Goal: Obtain resource: Obtain resource

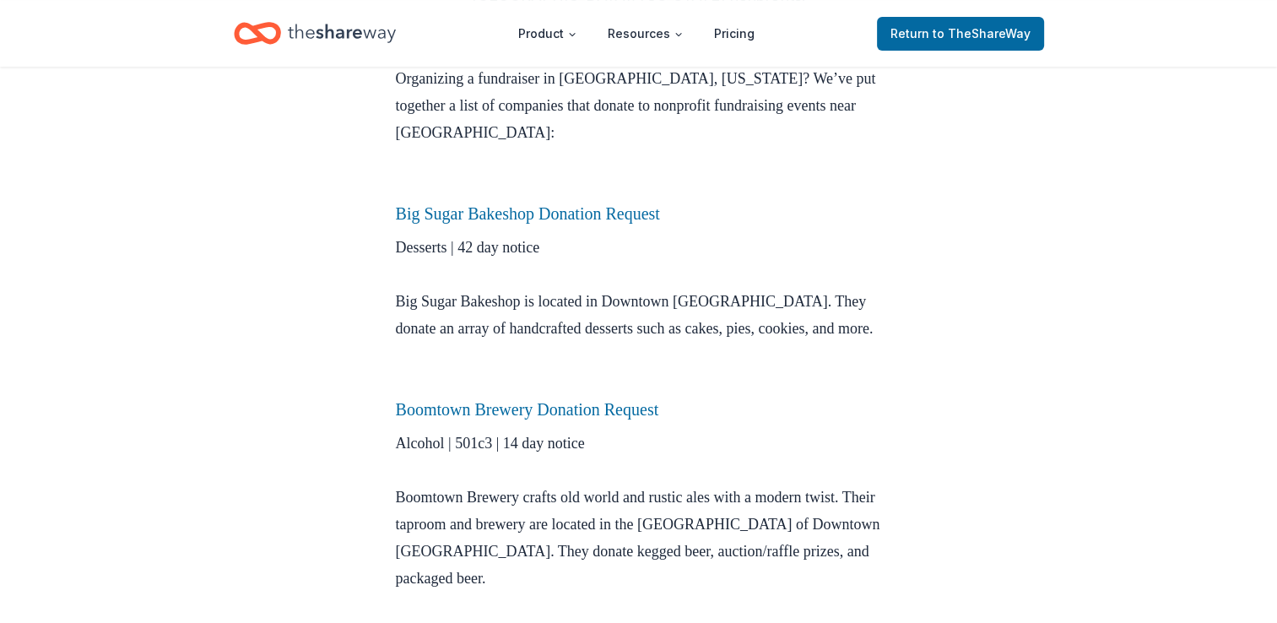
scroll to position [506, 0]
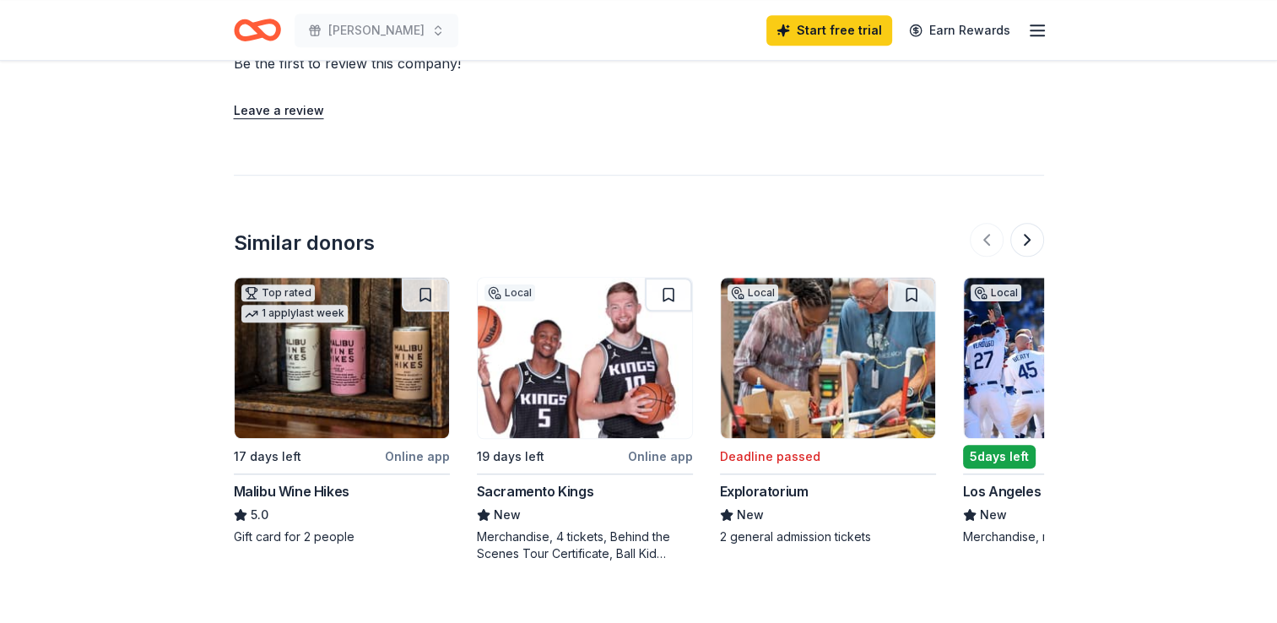
scroll to position [1350, 0]
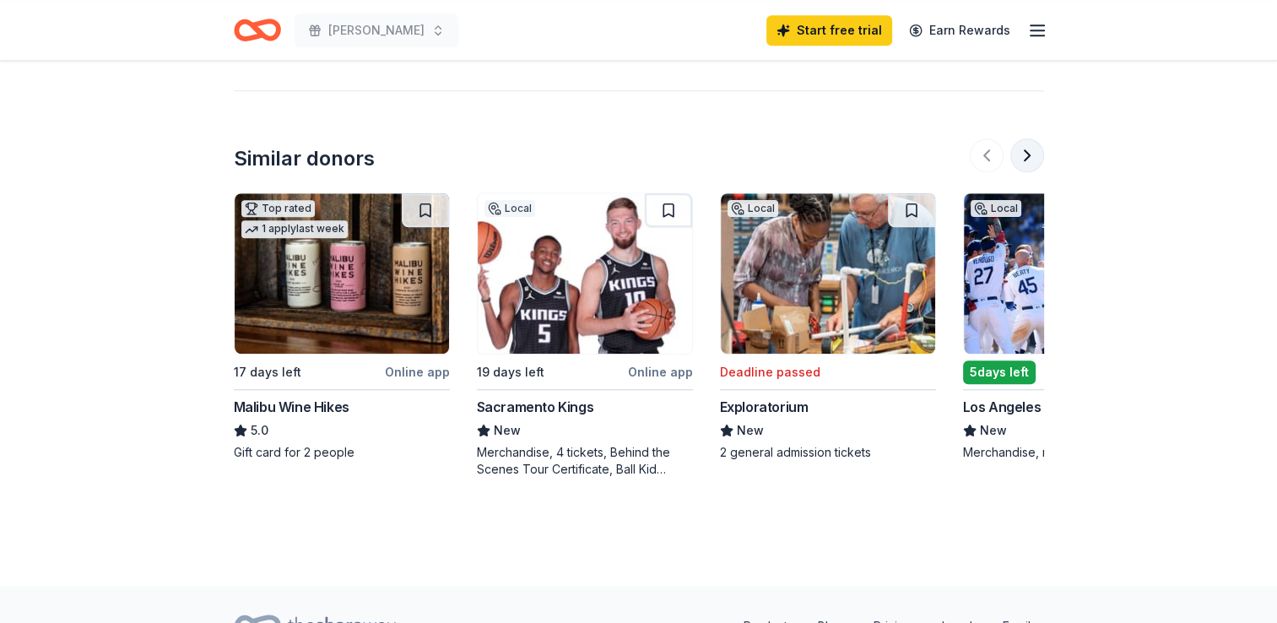
click at [1033, 155] on button at bounding box center [1027, 155] width 34 height 34
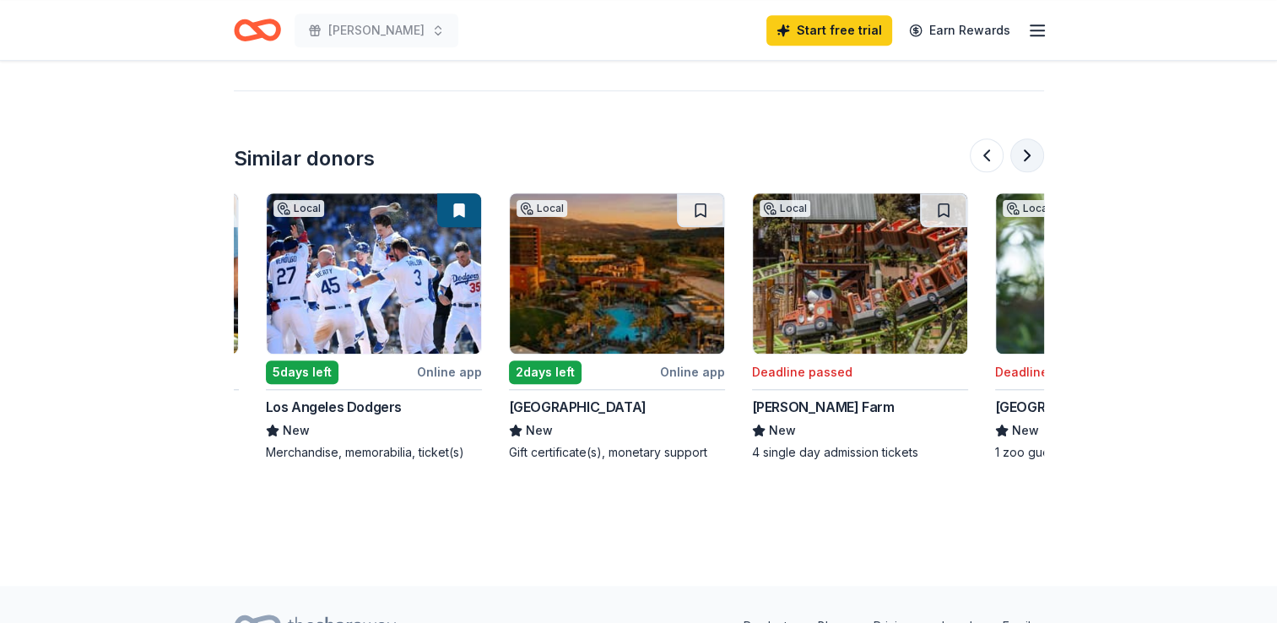
scroll to position [0, 729]
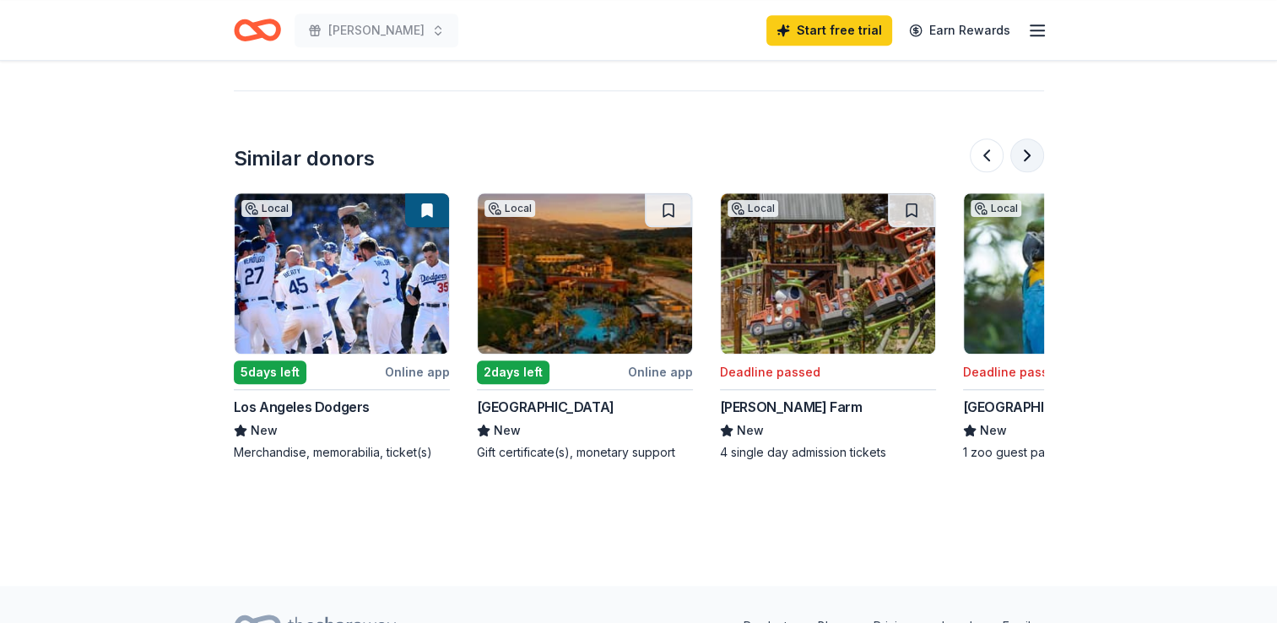
click at [1026, 162] on button at bounding box center [1027, 155] width 34 height 34
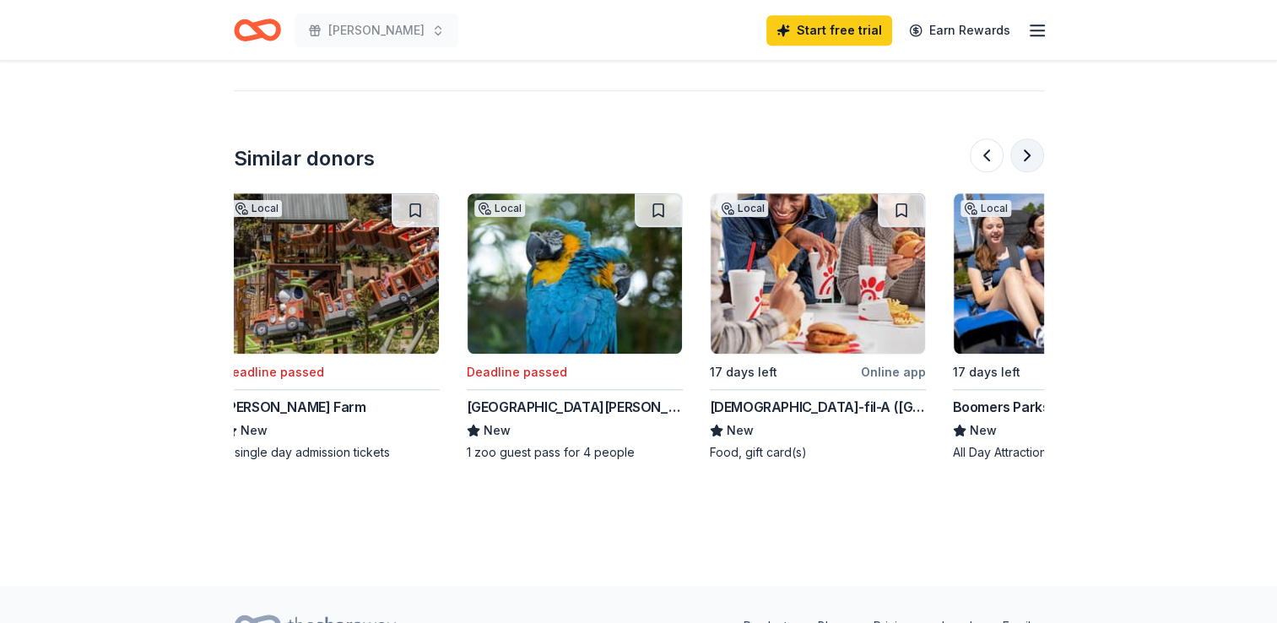
scroll to position [0, 1458]
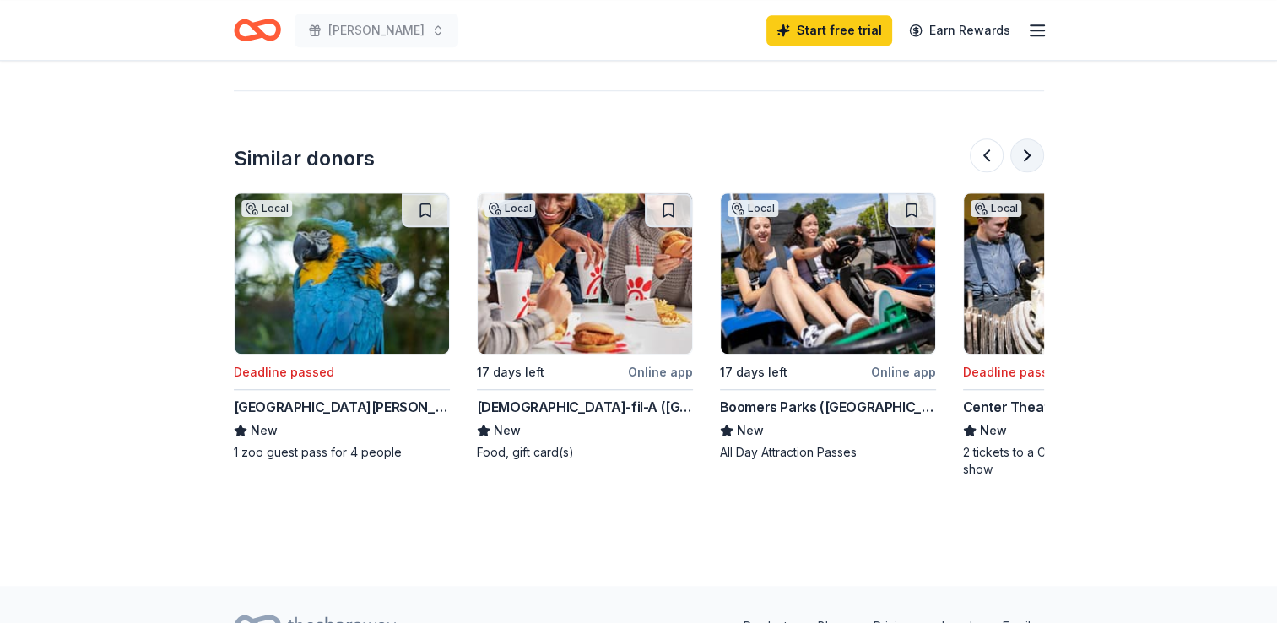
click at [1026, 162] on button at bounding box center [1027, 155] width 34 height 34
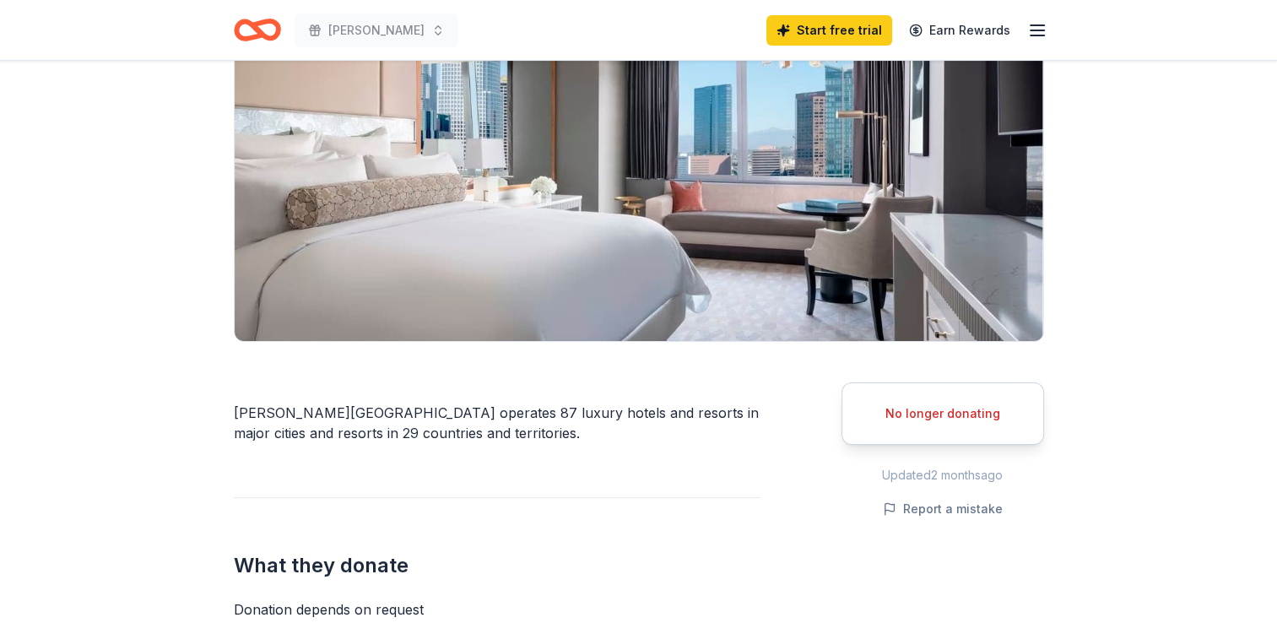
scroll to position [0, 0]
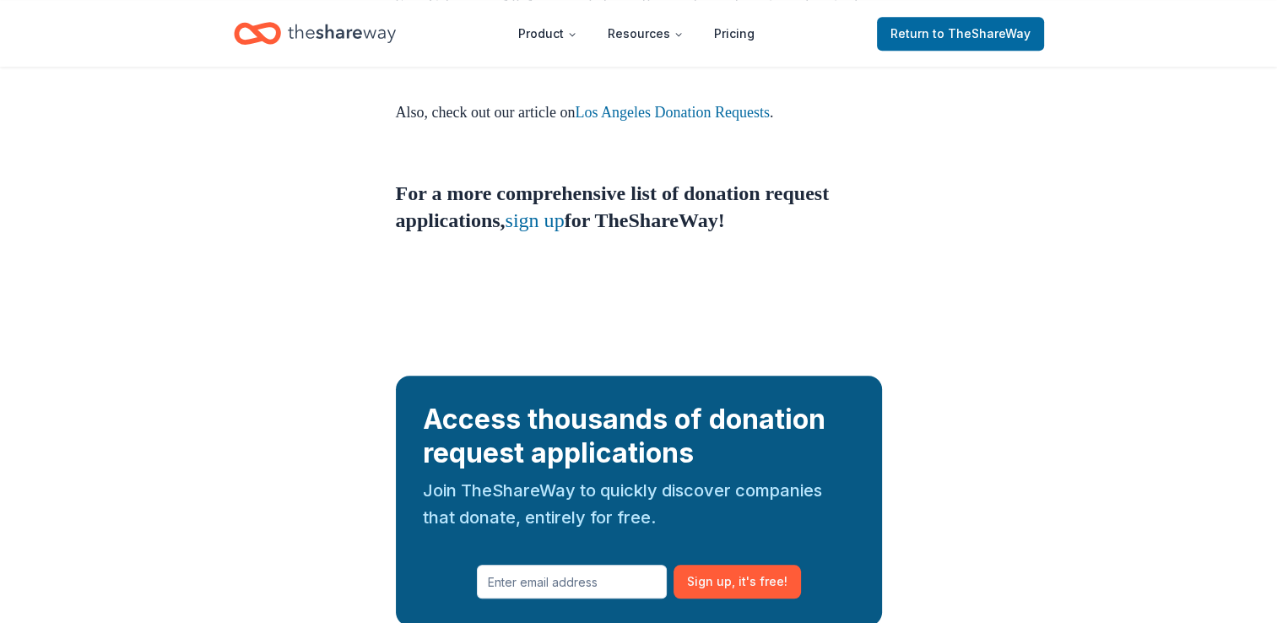
scroll to position [1271, 0]
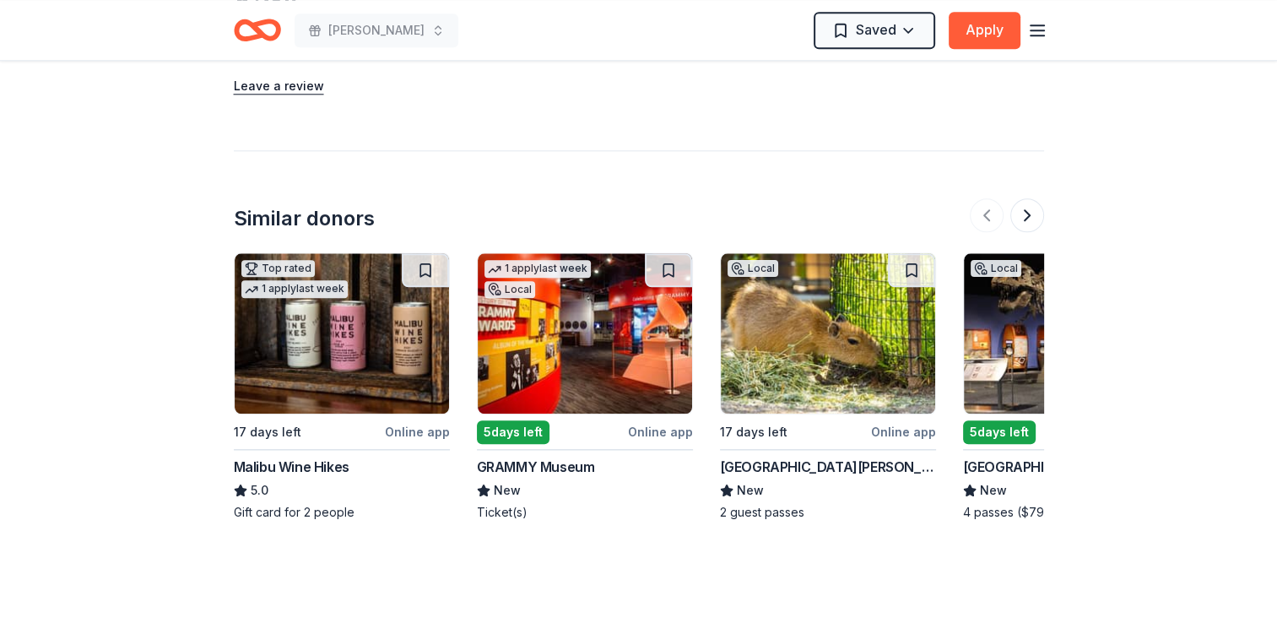
scroll to position [1847, 0]
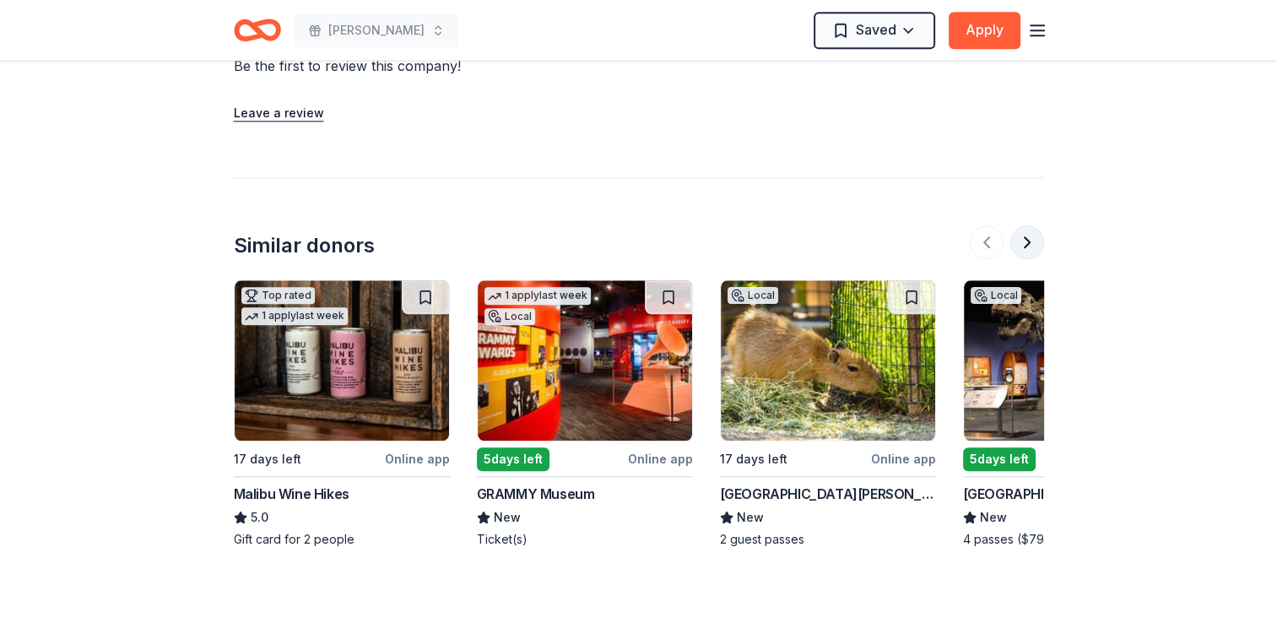
click at [1026, 235] on button at bounding box center [1027, 242] width 34 height 34
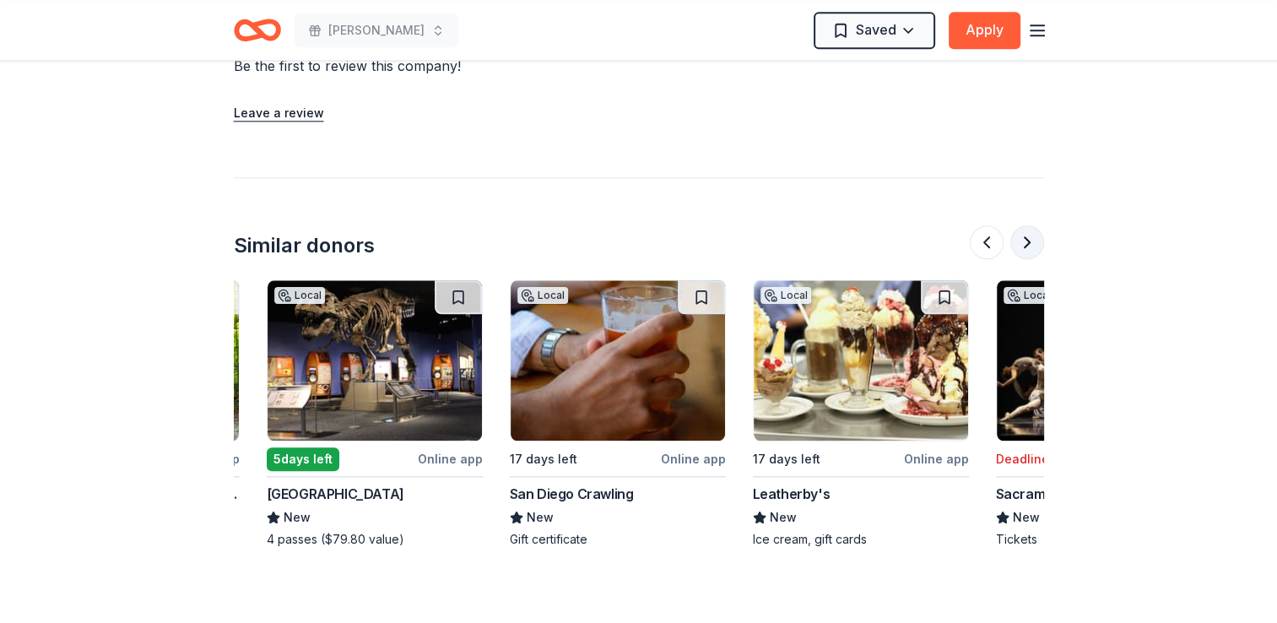
scroll to position [0, 729]
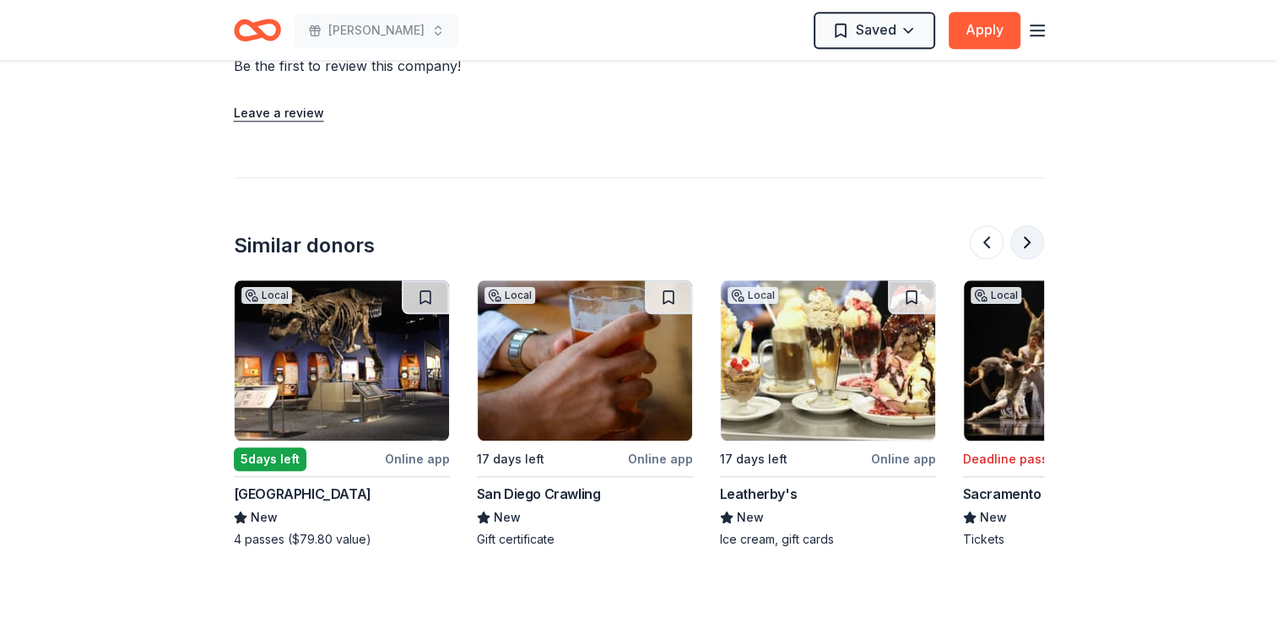
click at [1026, 235] on button at bounding box center [1027, 242] width 34 height 34
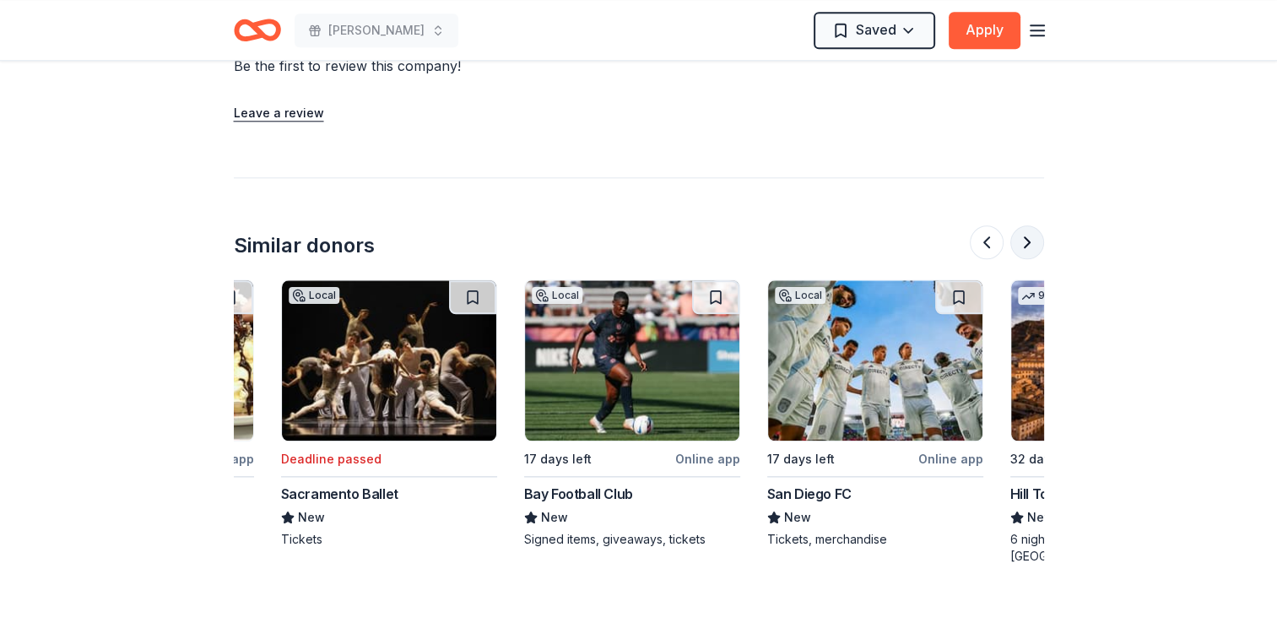
scroll to position [0, 1458]
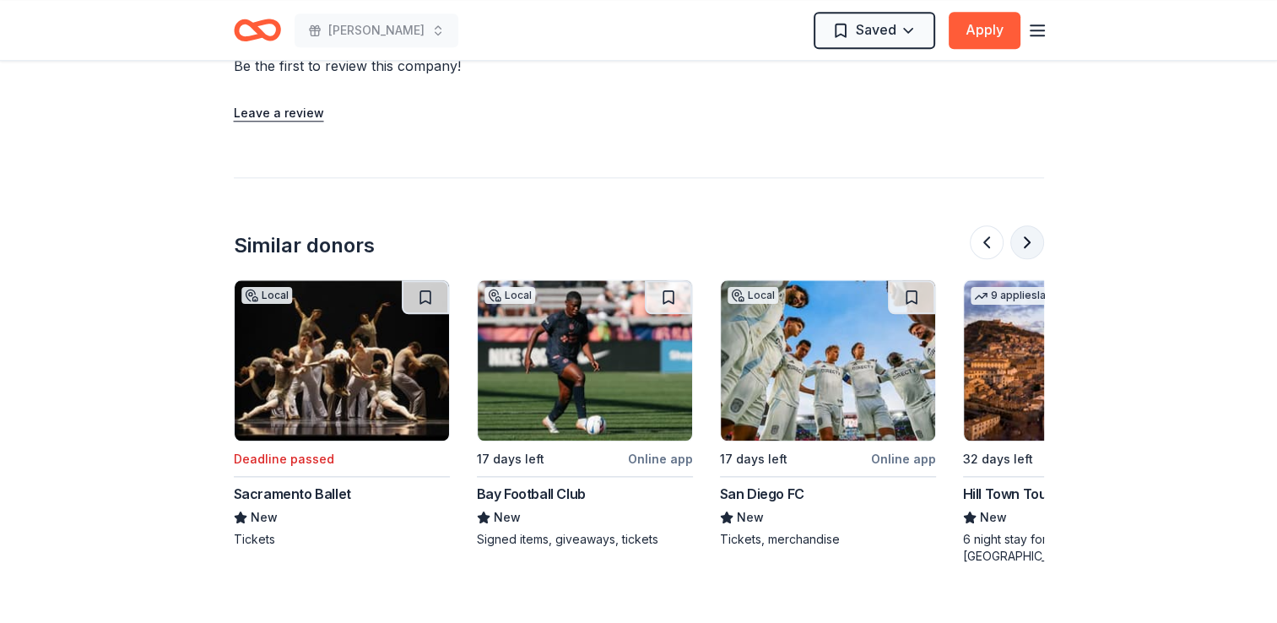
click at [1026, 235] on button at bounding box center [1027, 242] width 34 height 34
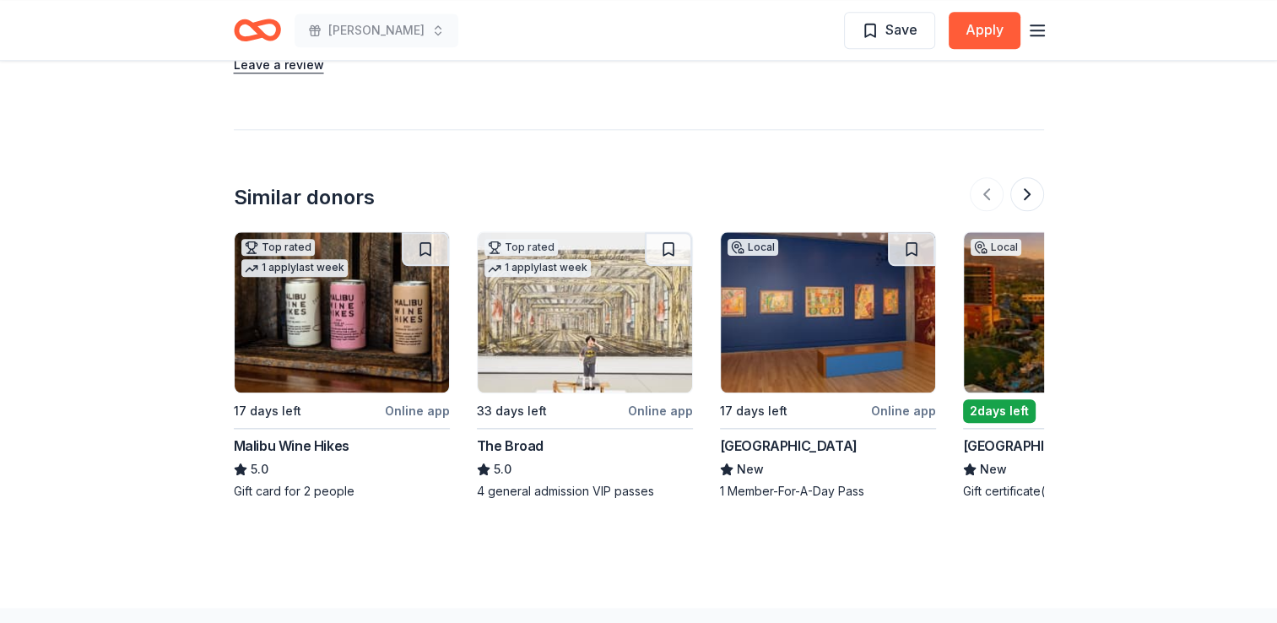
scroll to position [1857, 0]
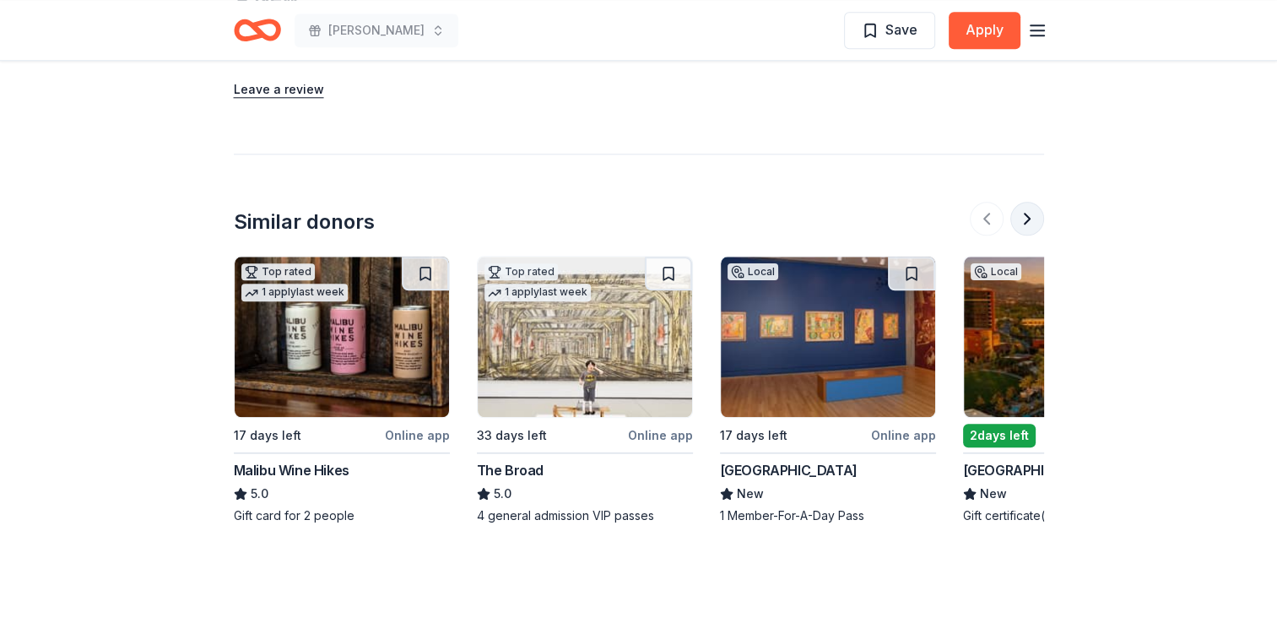
click at [1023, 214] on button at bounding box center [1027, 219] width 34 height 34
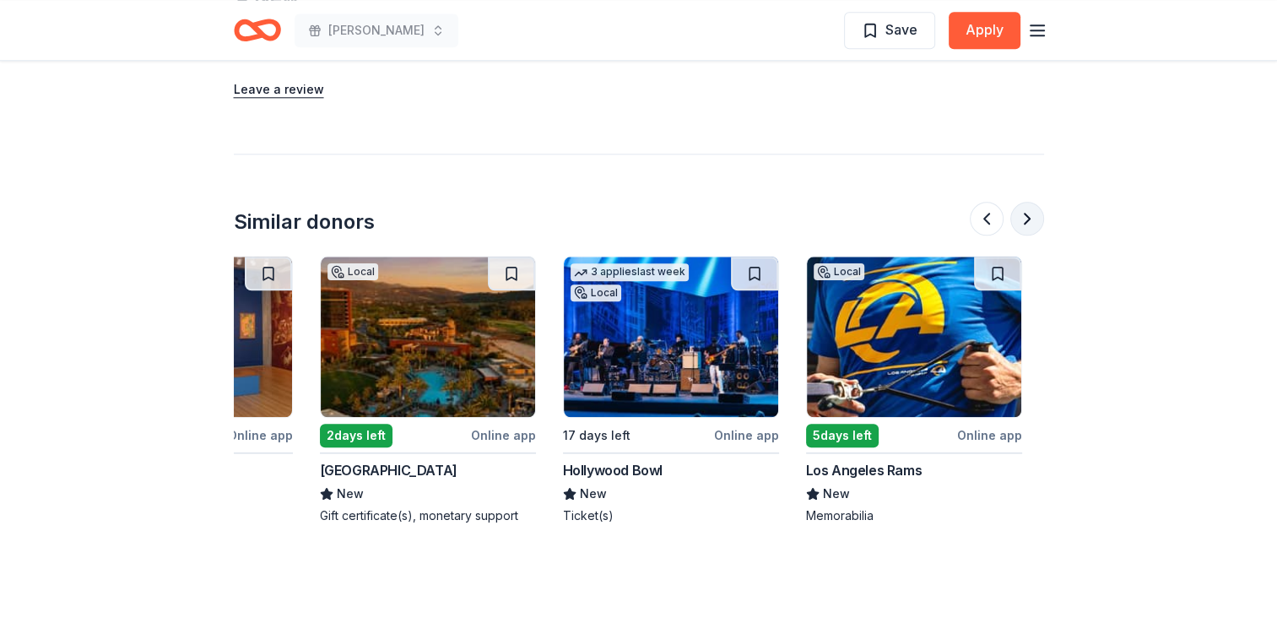
scroll to position [0, 729]
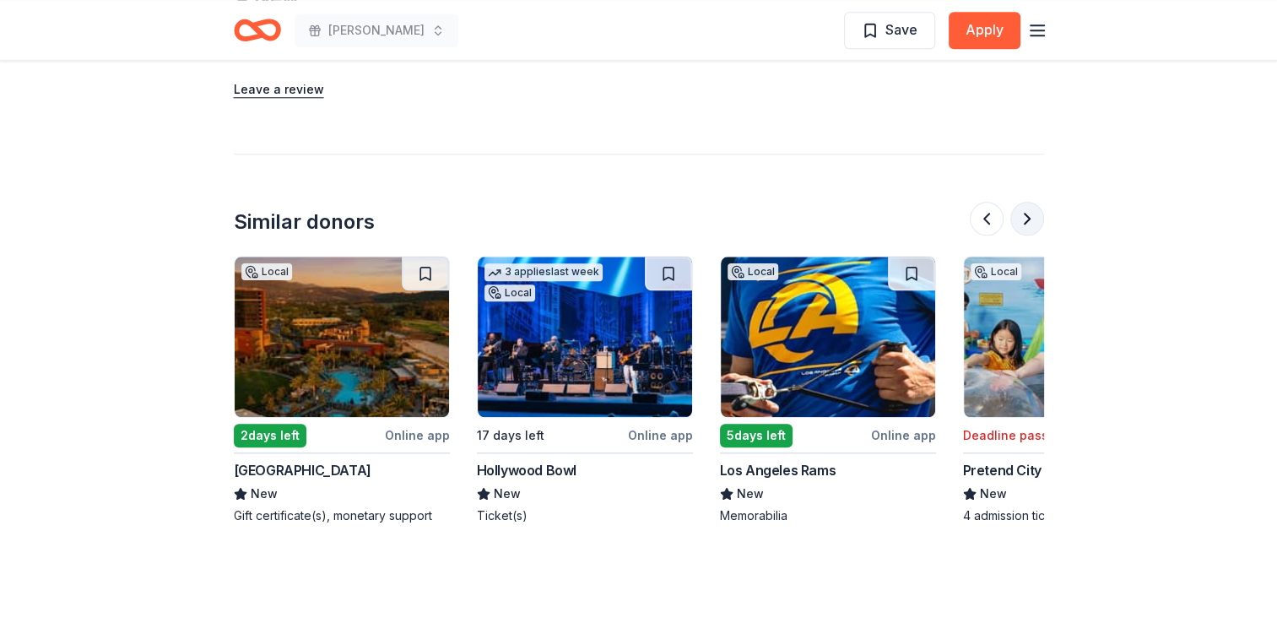
click at [1023, 214] on button at bounding box center [1027, 219] width 34 height 34
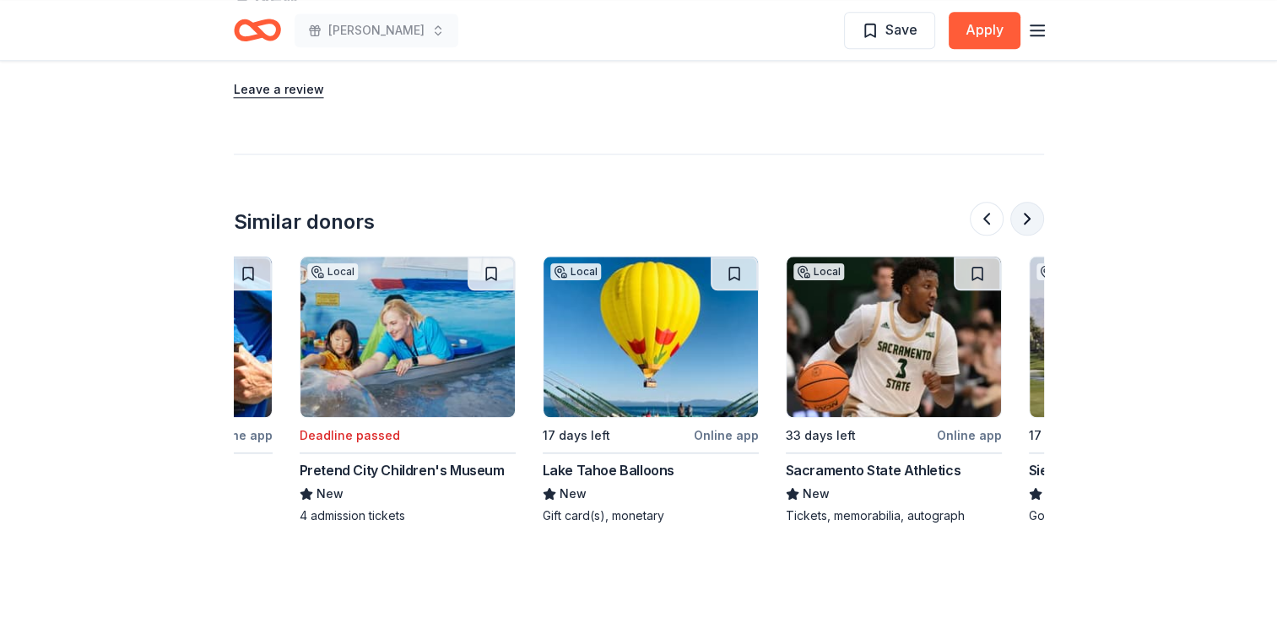
scroll to position [0, 1458]
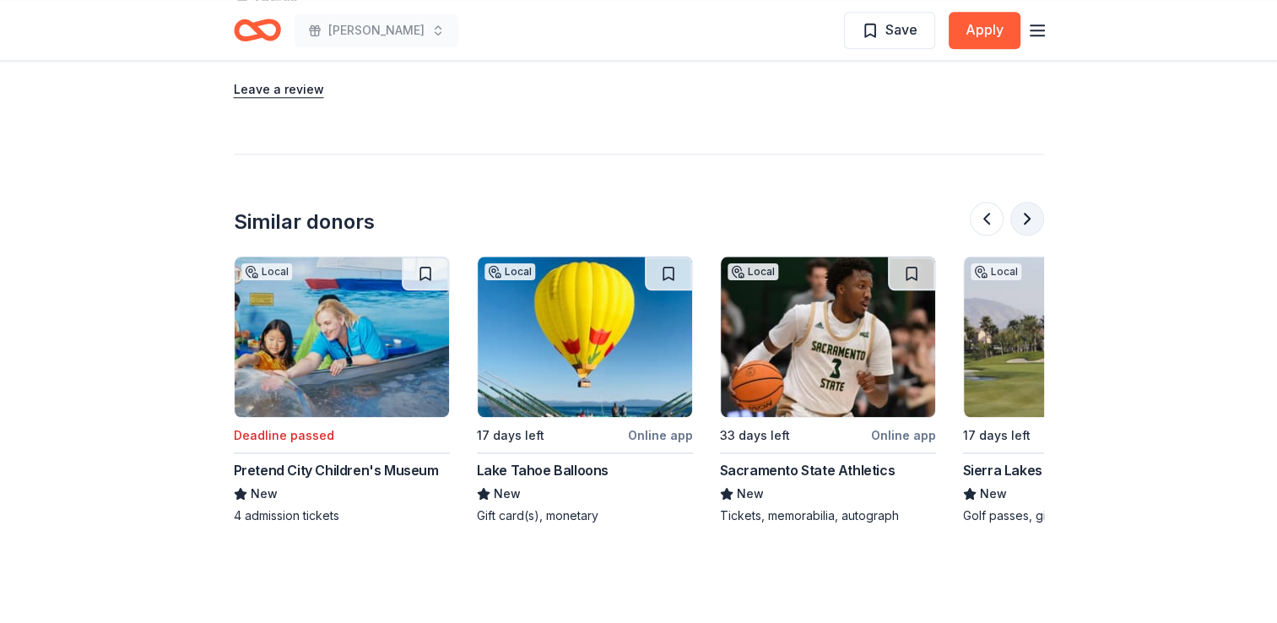
click at [1023, 214] on button at bounding box center [1027, 219] width 34 height 34
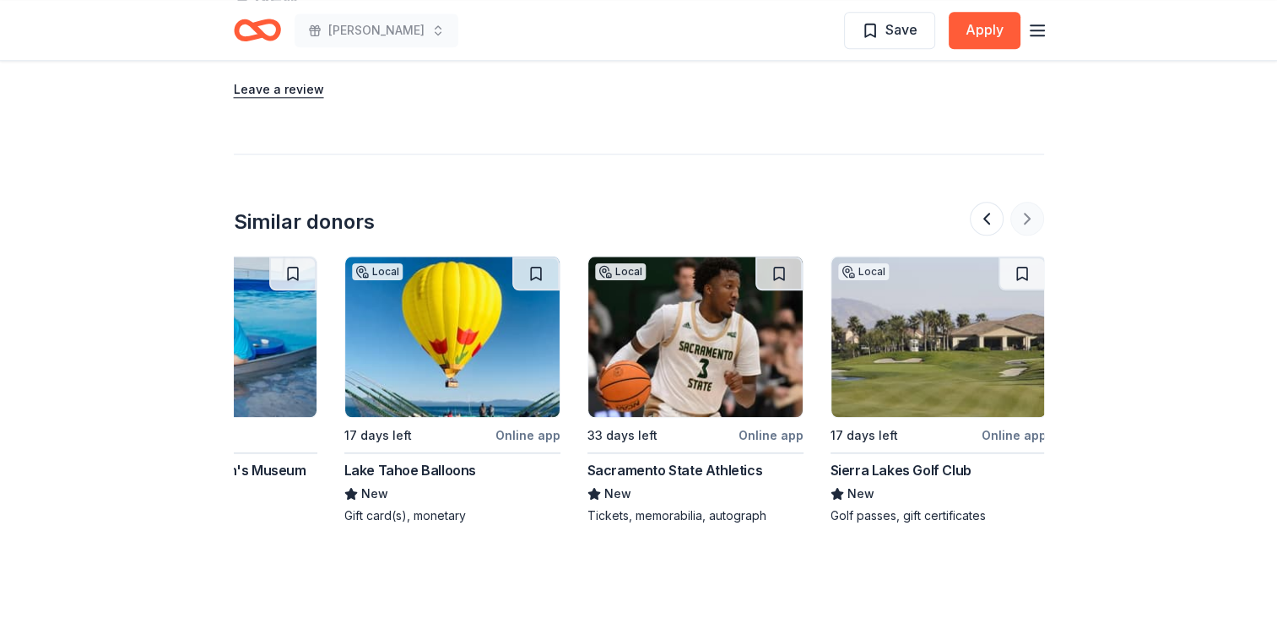
scroll to position [0, 1594]
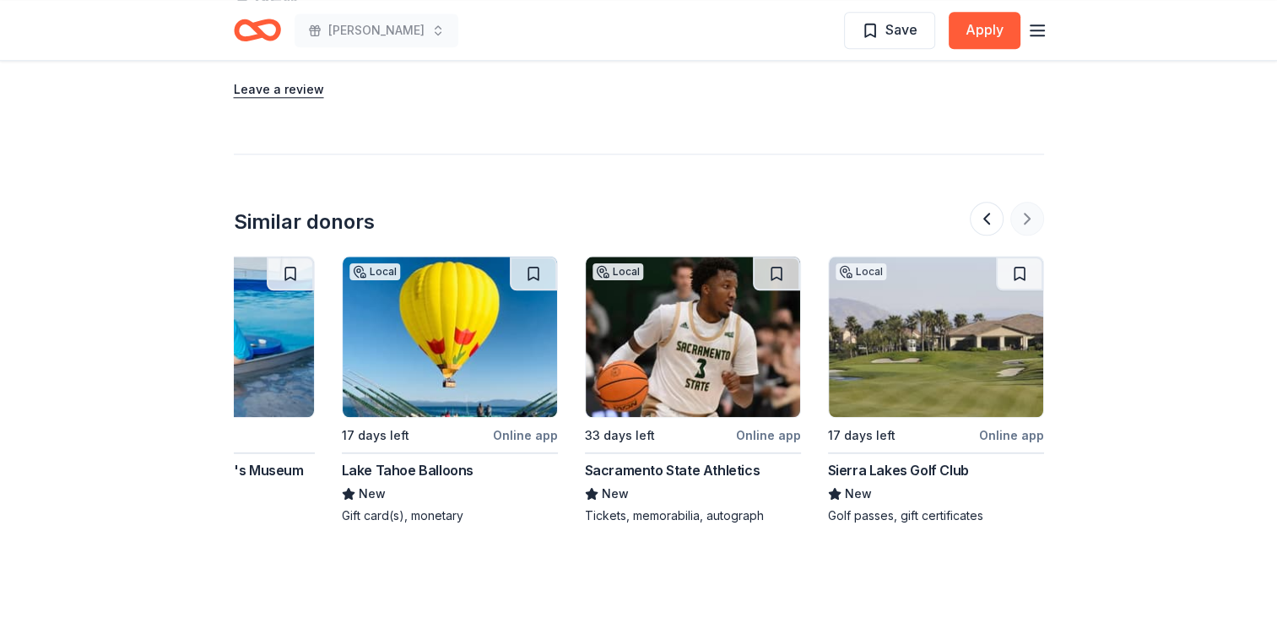
click at [1023, 214] on div at bounding box center [1007, 219] width 74 height 34
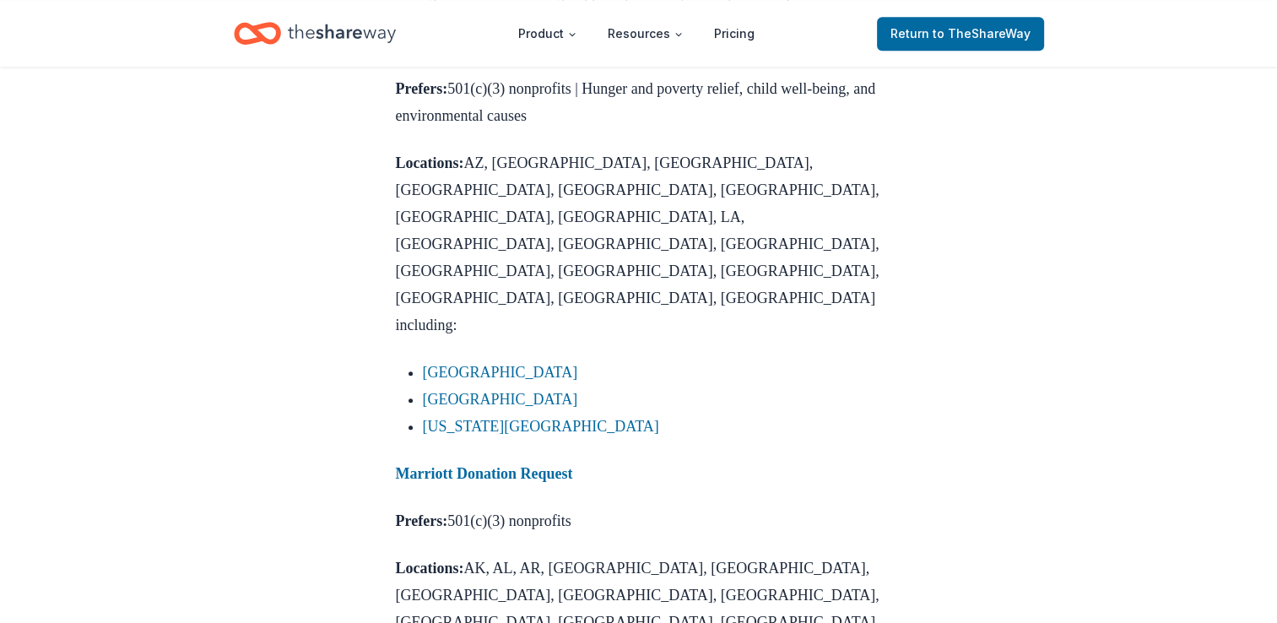
scroll to position [1350, 0]
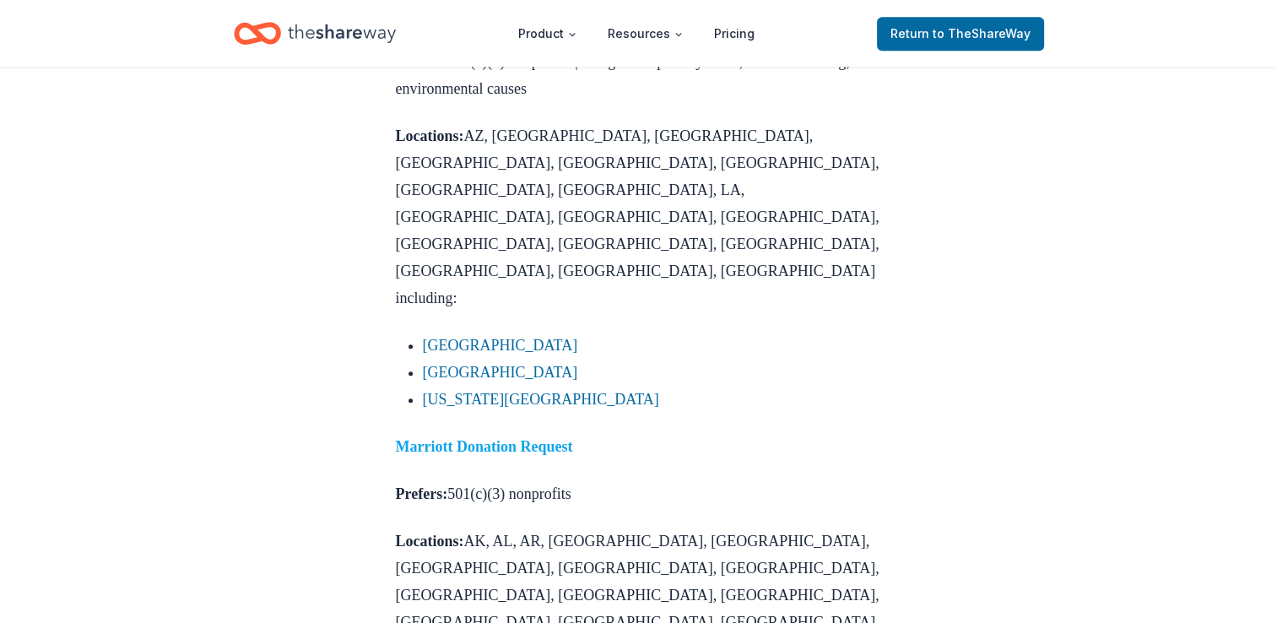
click at [482, 438] on strong "Marriott Donation Request" at bounding box center [484, 446] width 177 height 17
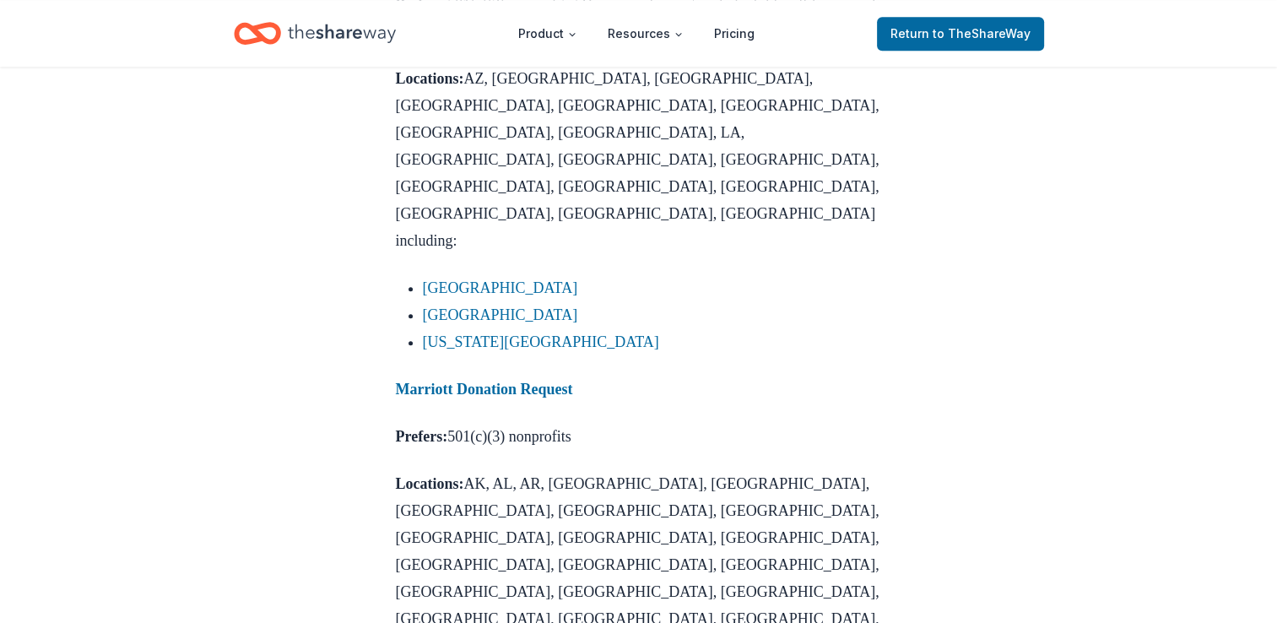
scroll to position [1435, 0]
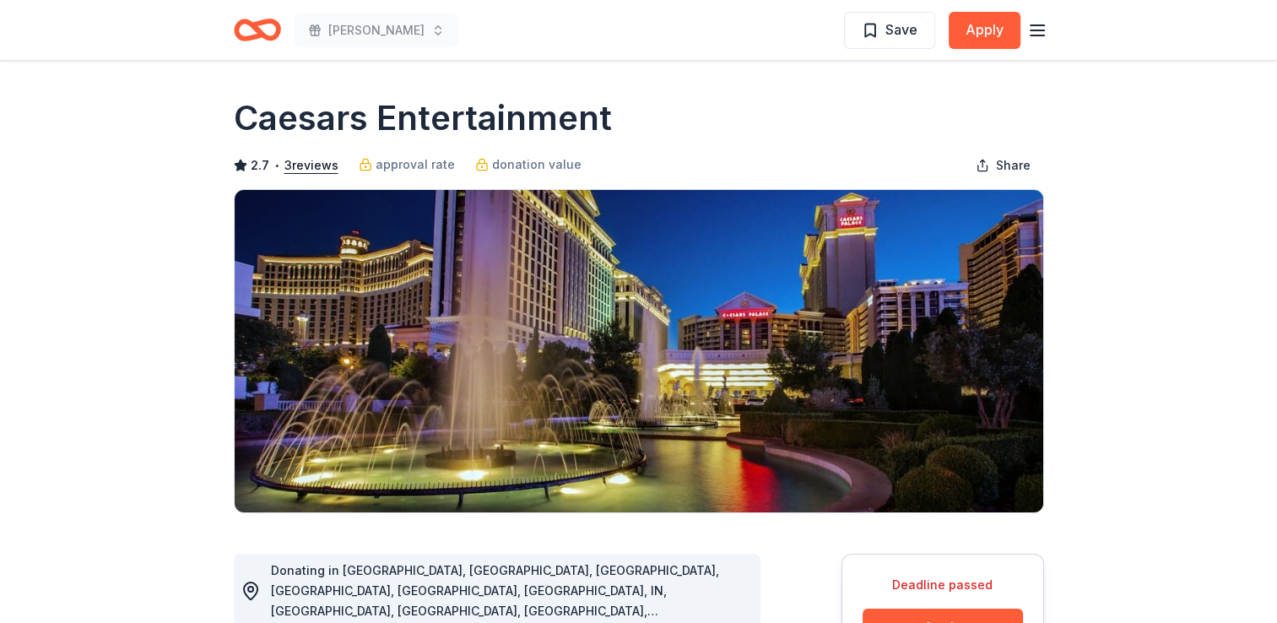
drag, startPoint x: 613, startPoint y: 114, endPoint x: 225, endPoint y: 109, distance: 387.4
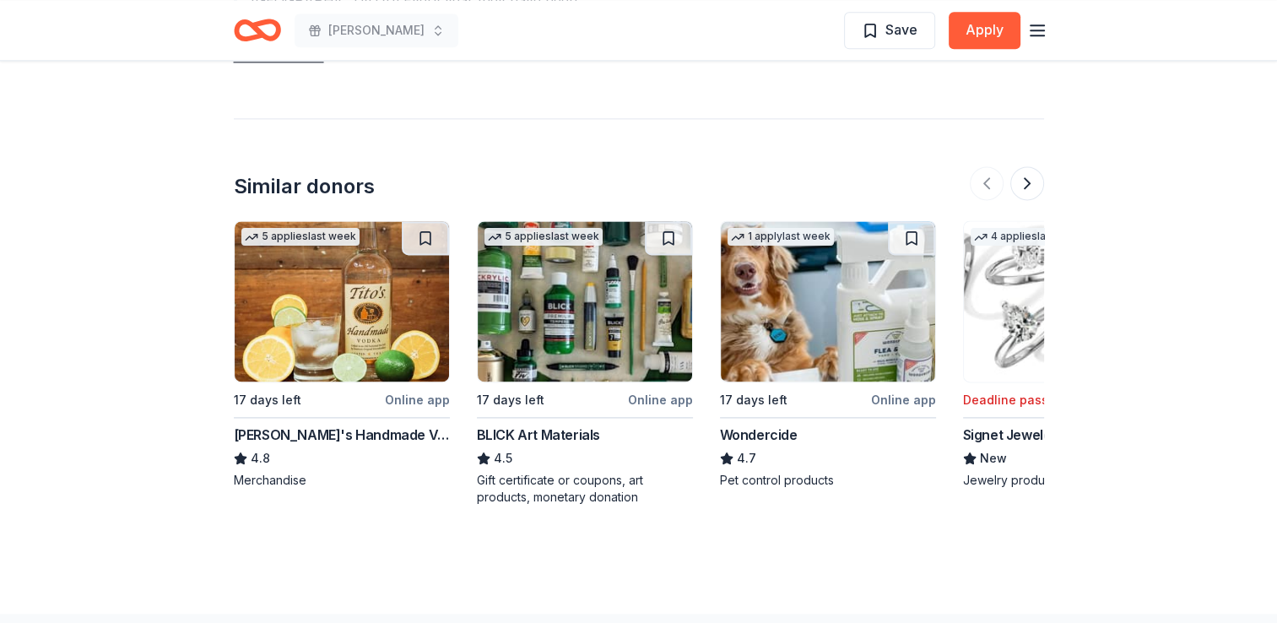
scroll to position [2198, 0]
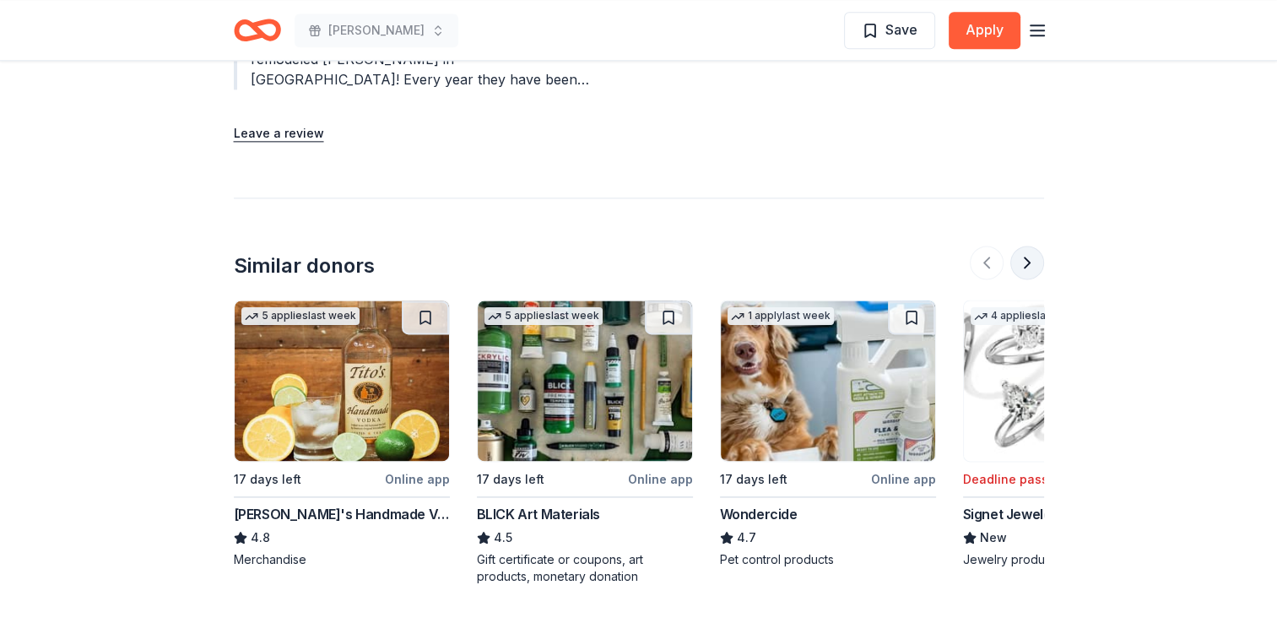
click at [1028, 246] on button at bounding box center [1027, 263] width 34 height 34
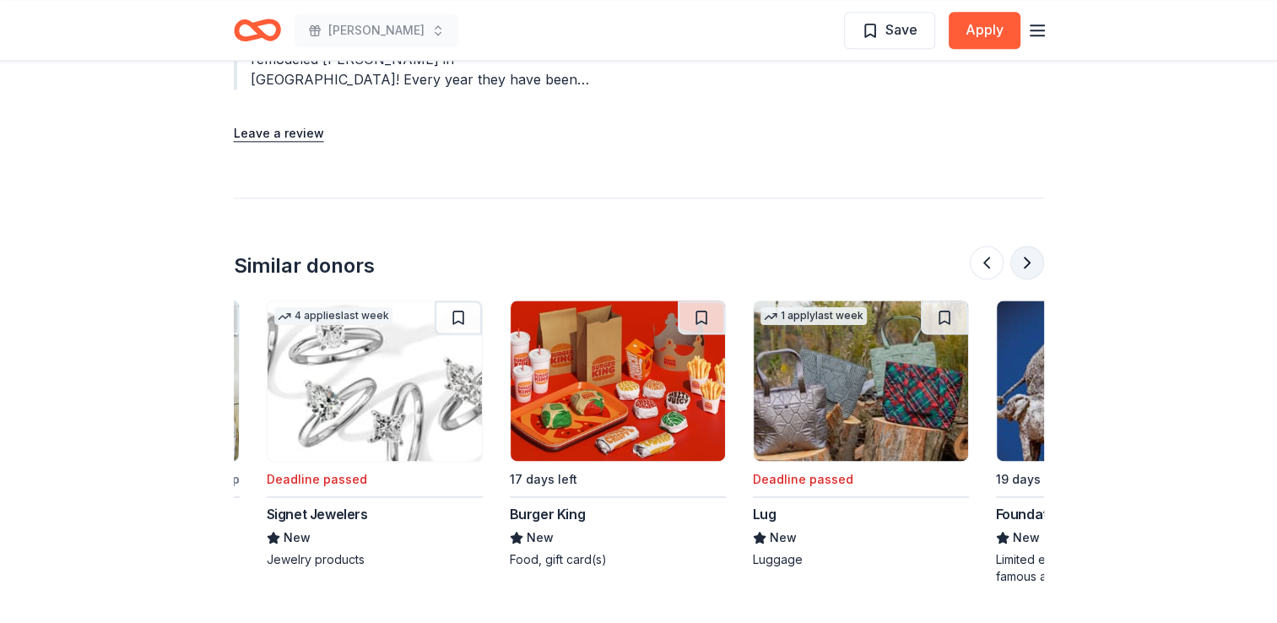
scroll to position [0, 729]
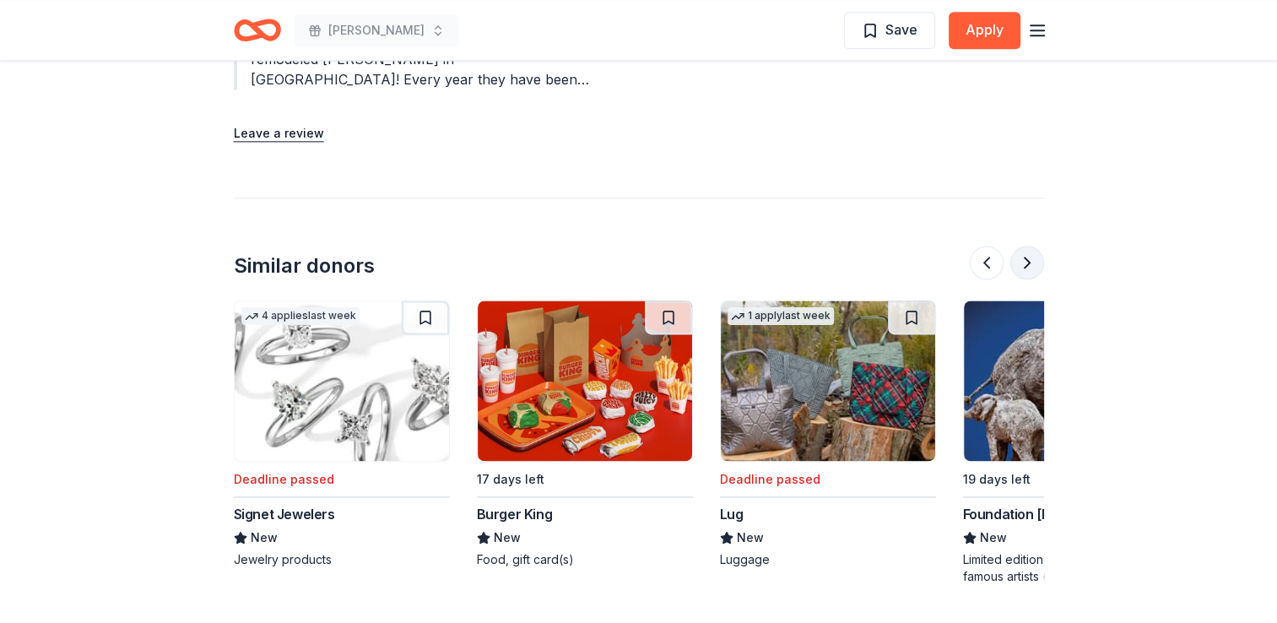
click at [1028, 246] on button at bounding box center [1027, 263] width 34 height 34
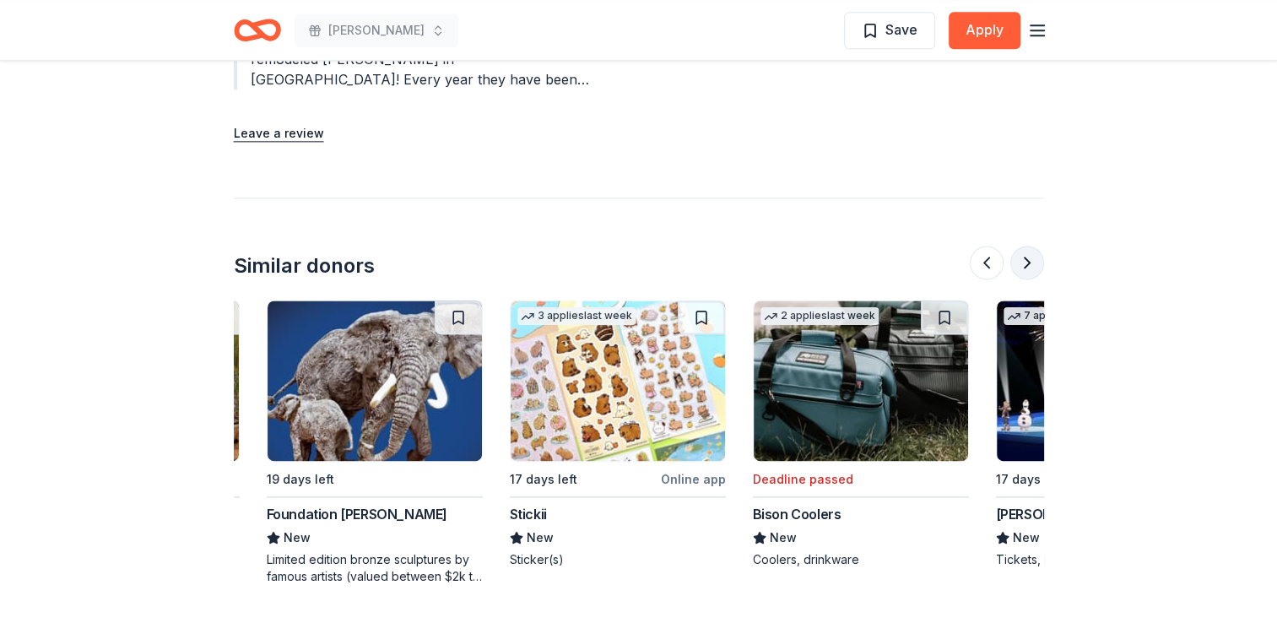
scroll to position [0, 1458]
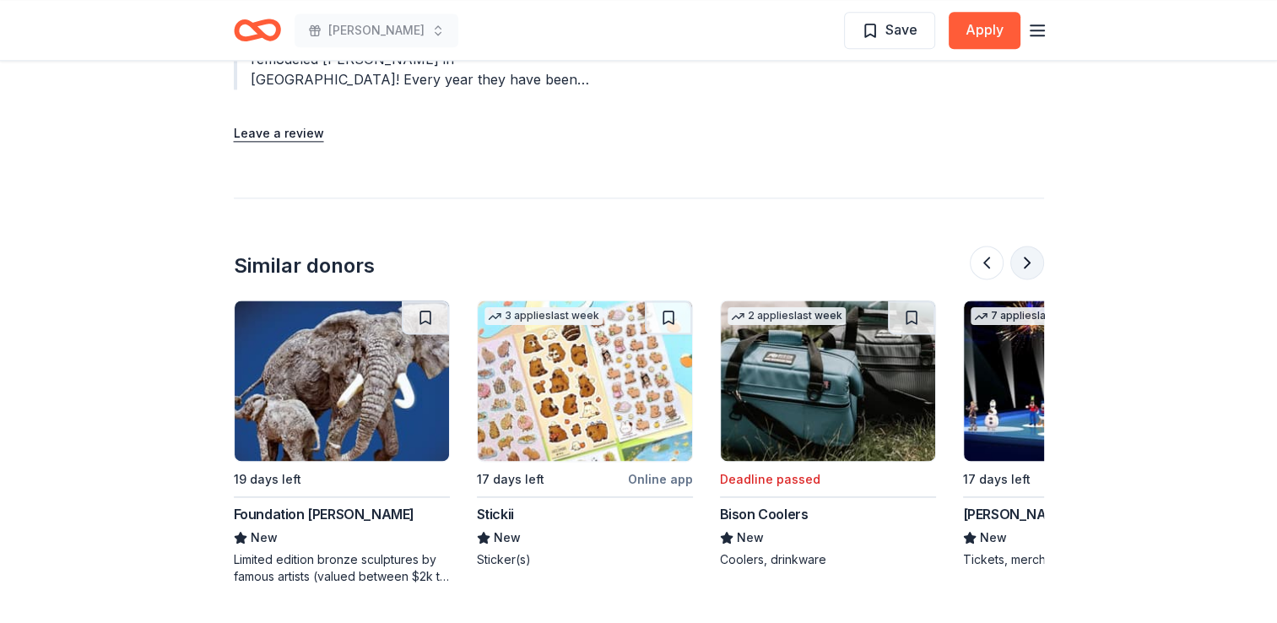
click at [1028, 246] on button at bounding box center [1027, 263] width 34 height 34
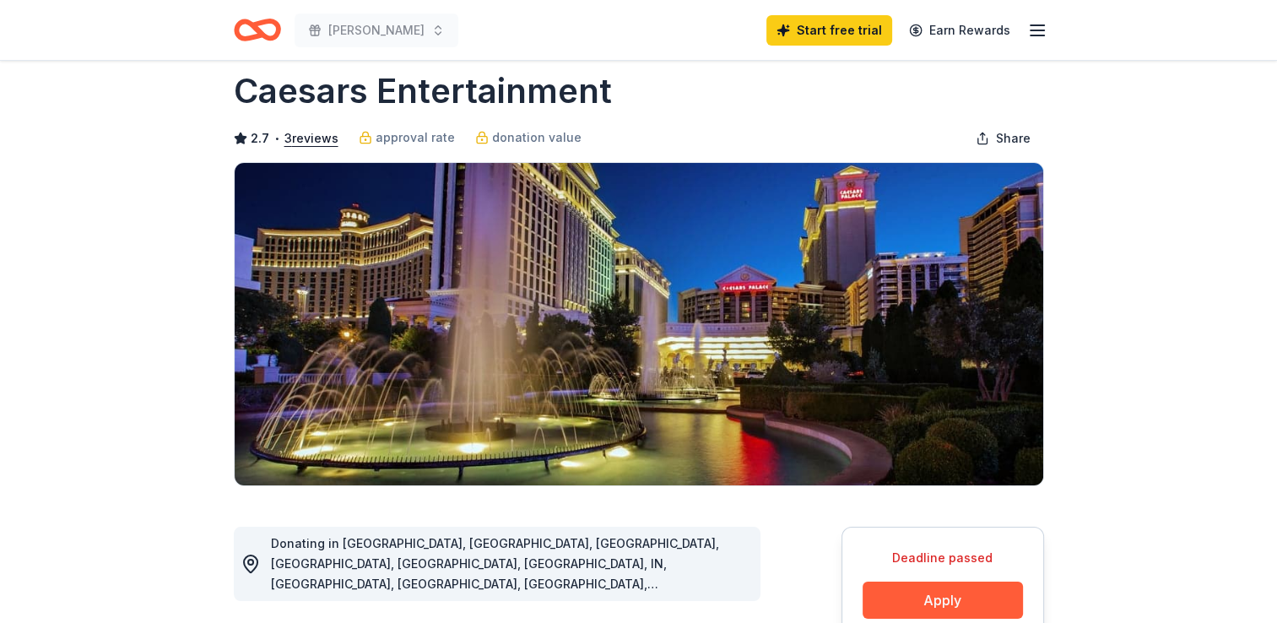
scroll to position [0, 0]
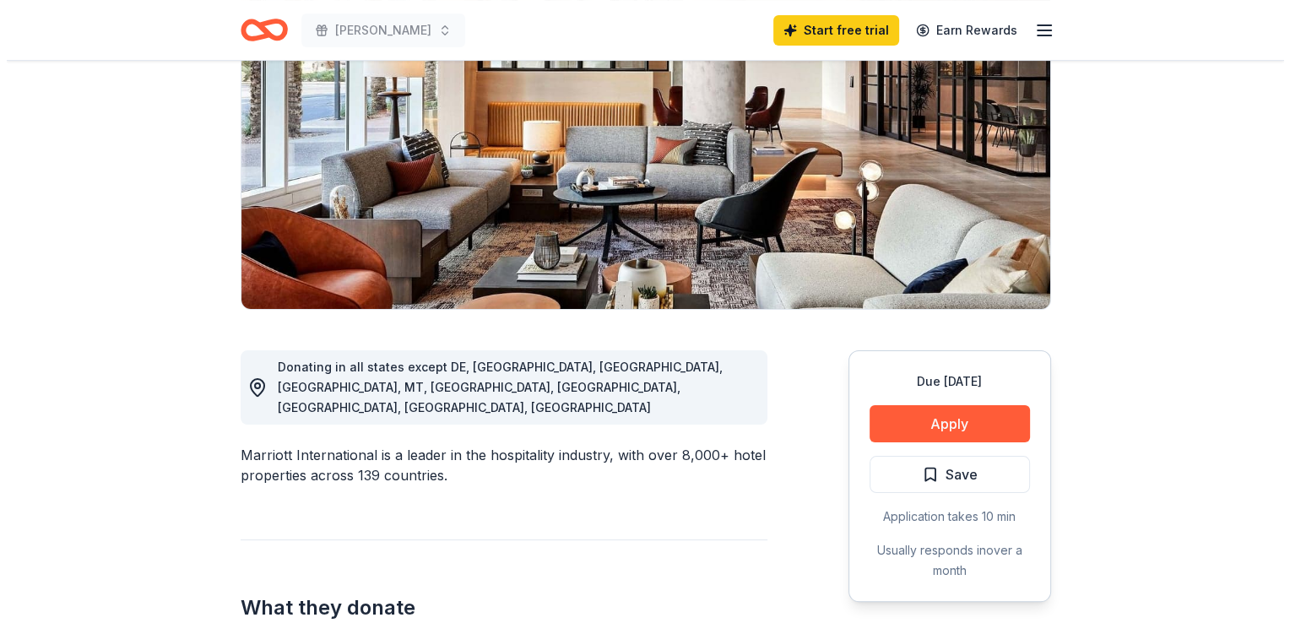
scroll to position [253, 0]
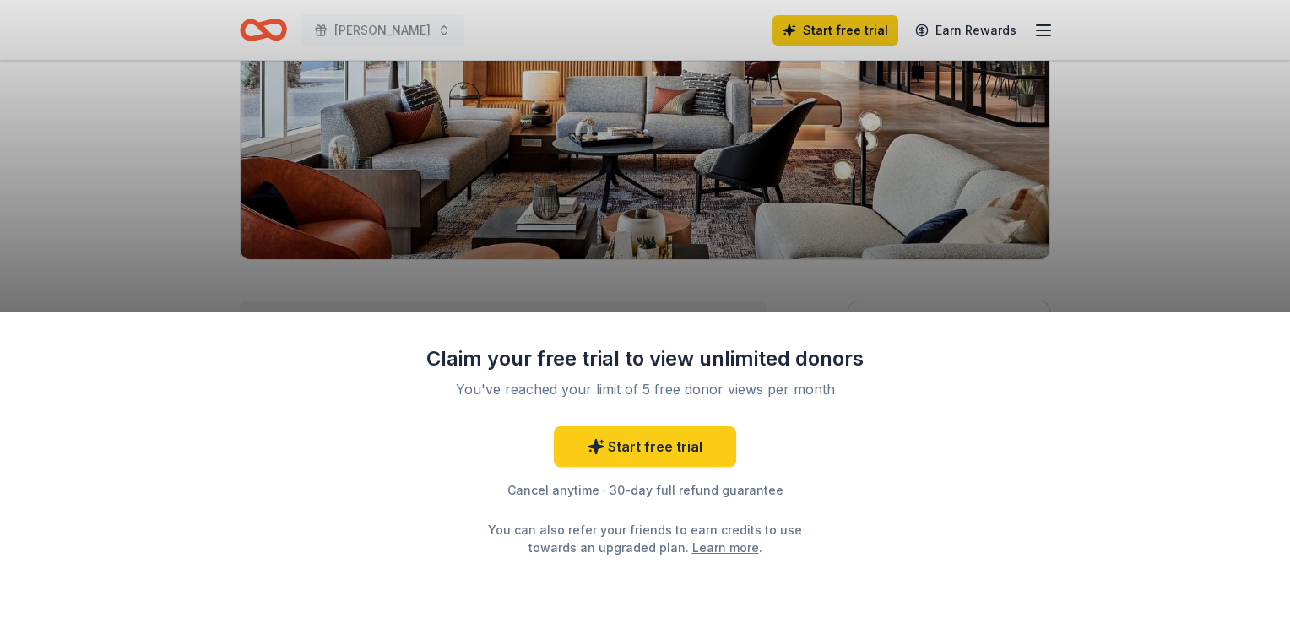
click at [1276, 257] on html "[PERSON_NAME] Start free trial Earn Rewards Due [DATE] Share Marriott Internati…" at bounding box center [645, 58] width 1290 height 623
